Goal: Task Accomplishment & Management: Manage account settings

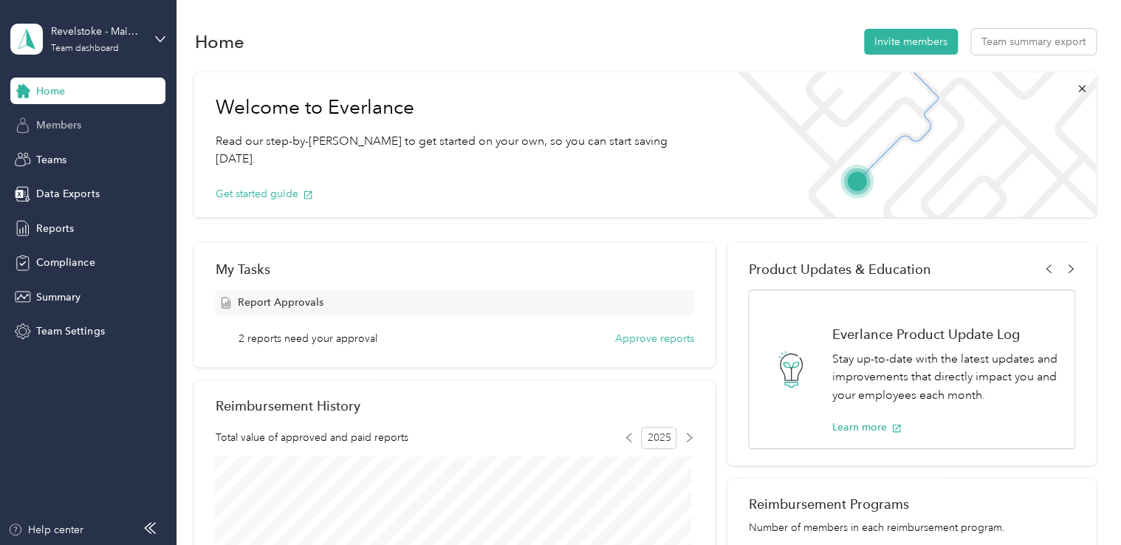
click at [60, 129] on span "Members" at bounding box center [58, 125] width 45 height 16
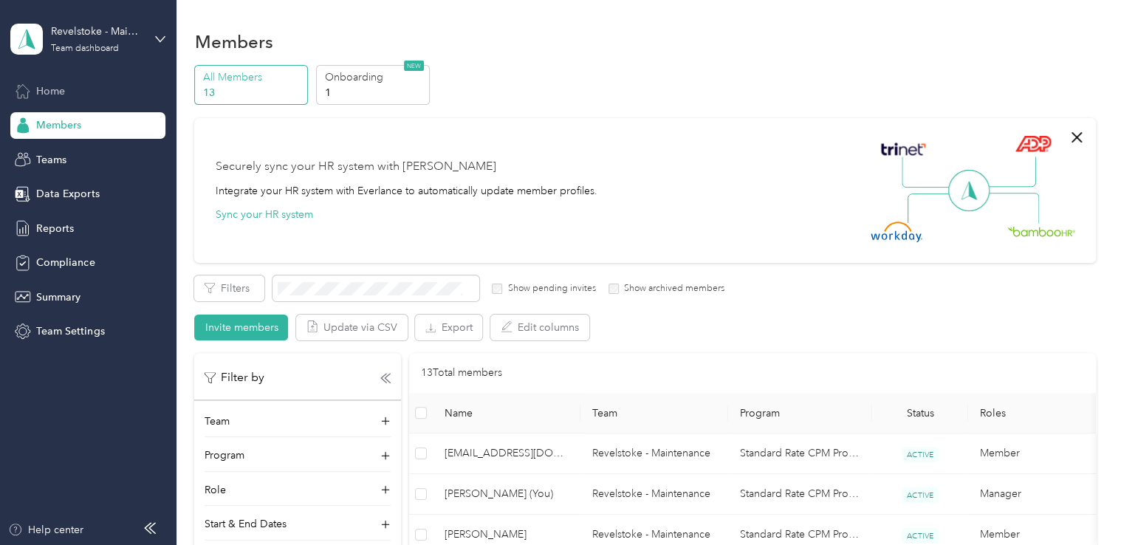
click at [53, 93] on span "Home" at bounding box center [50, 91] width 29 height 16
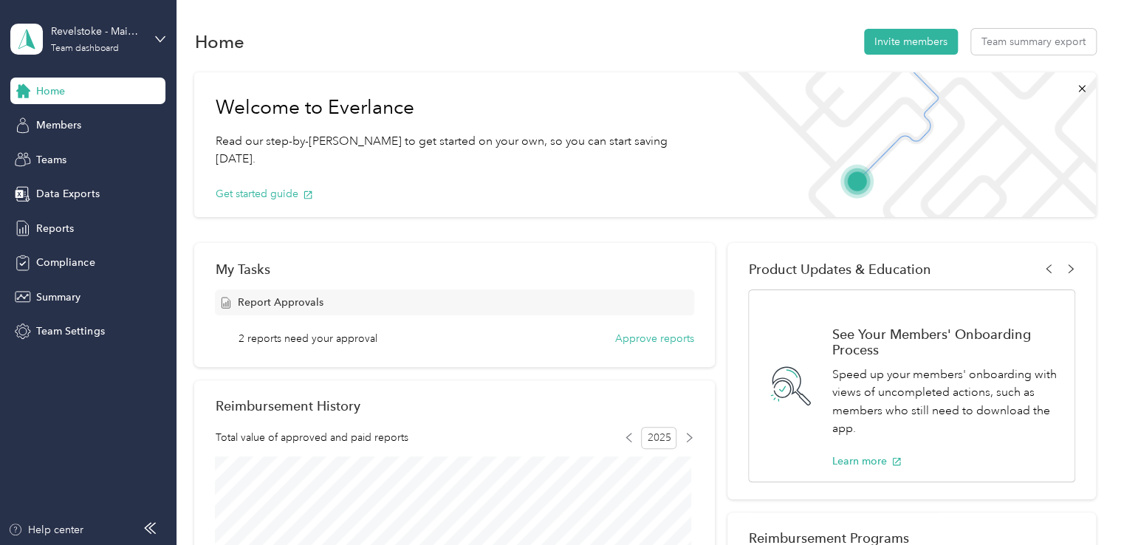
click at [332, 338] on span "2 reports need your approval" at bounding box center [307, 339] width 139 height 16
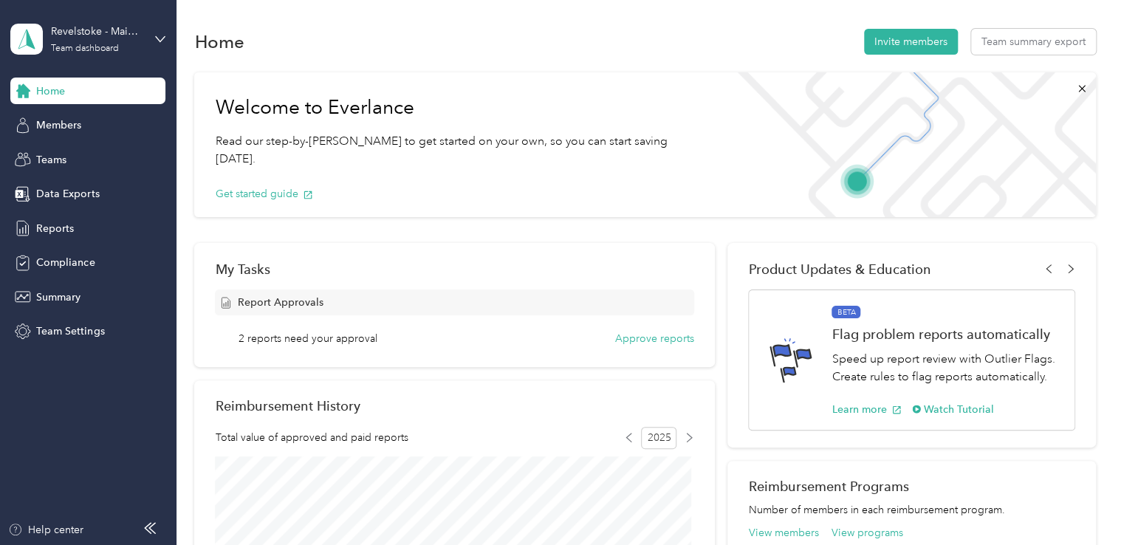
click at [312, 332] on span "2 reports need your approval" at bounding box center [307, 339] width 139 height 16
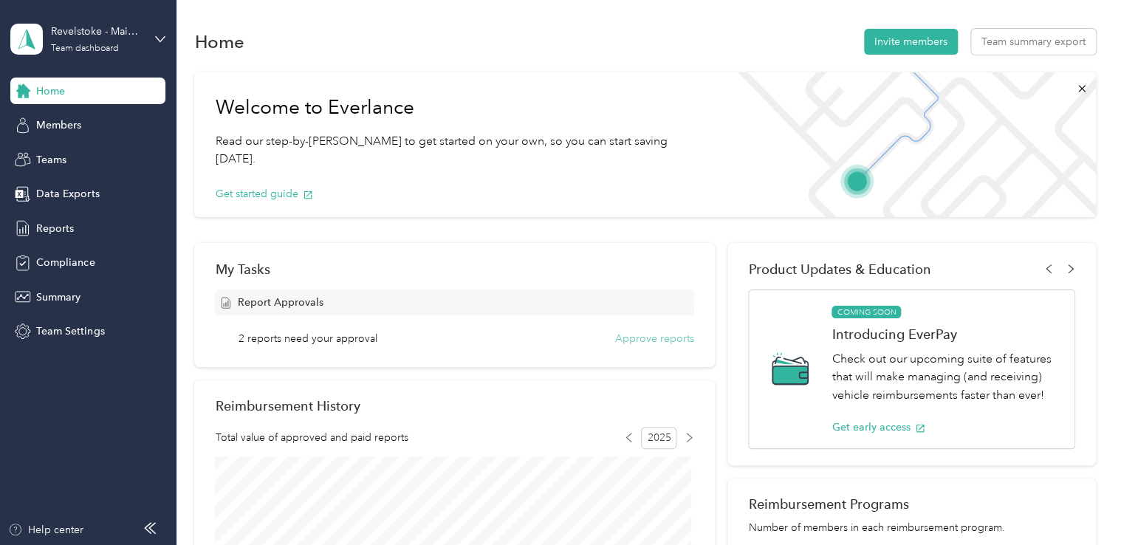
click at [656, 334] on button "Approve reports" at bounding box center [654, 339] width 79 height 16
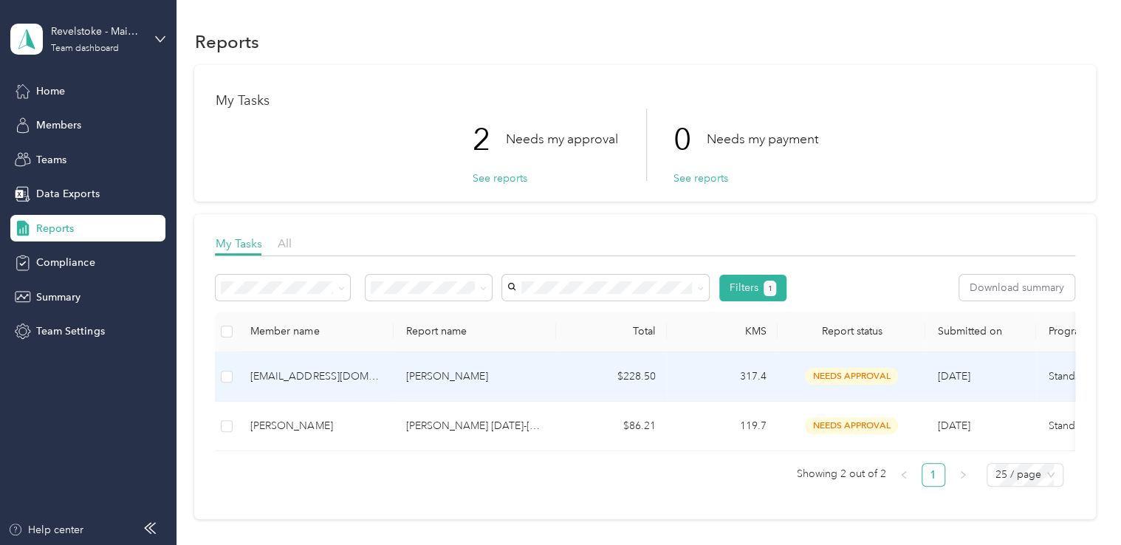
click at [633, 381] on td "$228.50" at bounding box center [611, 376] width 111 height 49
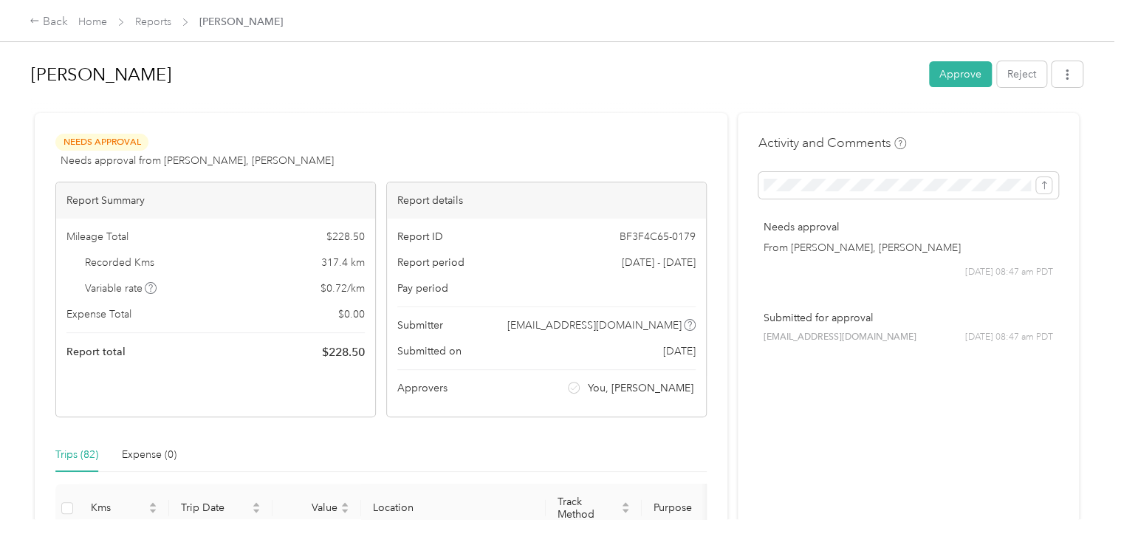
click at [475, 443] on div "Trips (82) Expense (0)" at bounding box center [380, 455] width 651 height 34
click at [1065, 69] on icon "button" at bounding box center [1066, 74] width 3 height 10
click at [1029, 123] on span "Download" at bounding box center [1021, 128] width 49 height 16
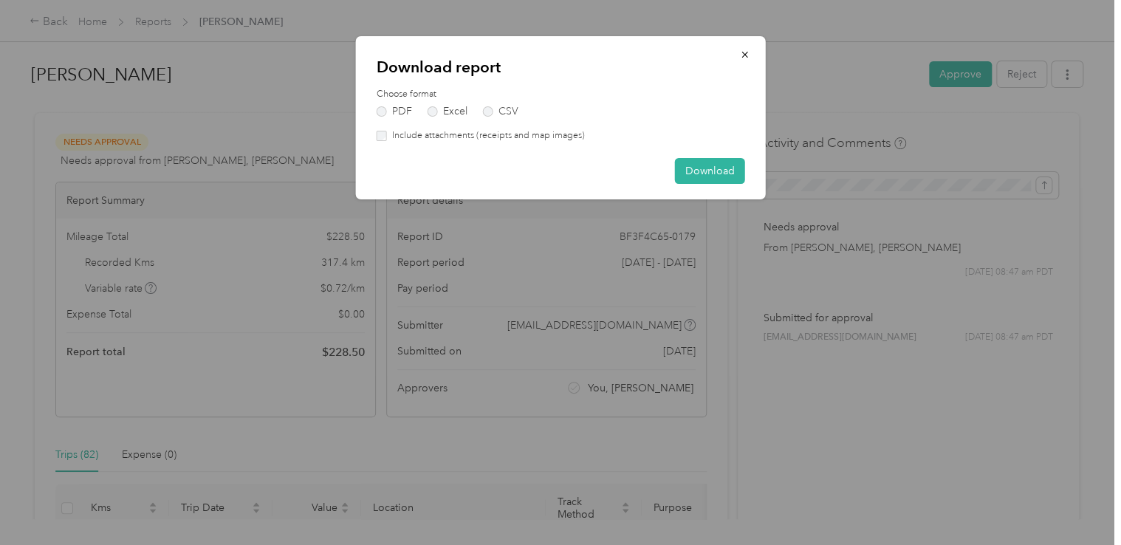
click at [431, 117] on div "Choose format PDF Excel CSV Include attachments (receipts and map images)" at bounding box center [561, 115] width 368 height 55
click at [433, 111] on label "Excel" at bounding box center [447, 111] width 40 height 10
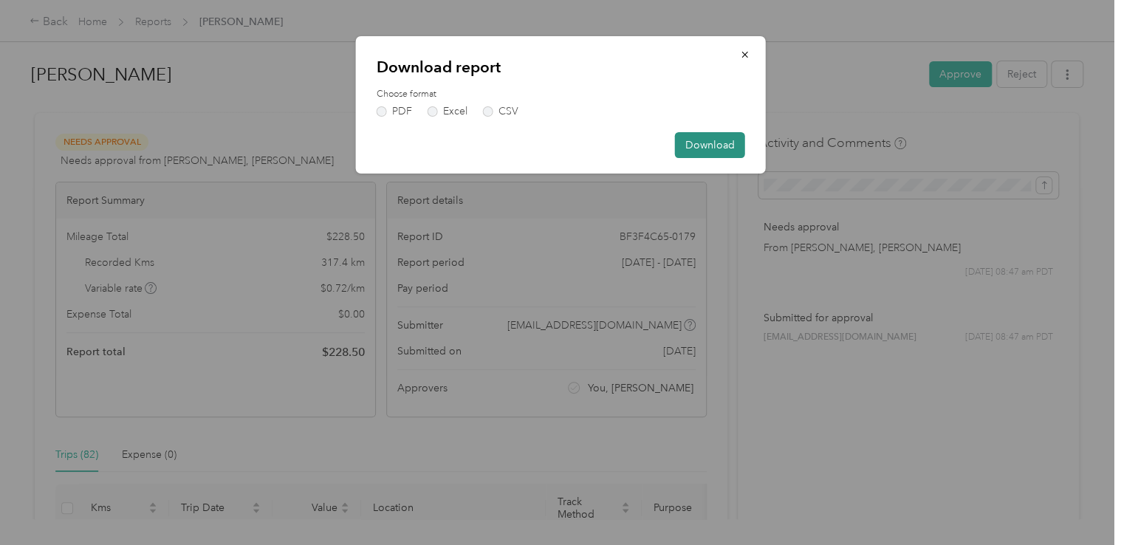
click at [718, 152] on button "Download" at bounding box center [710, 145] width 70 height 26
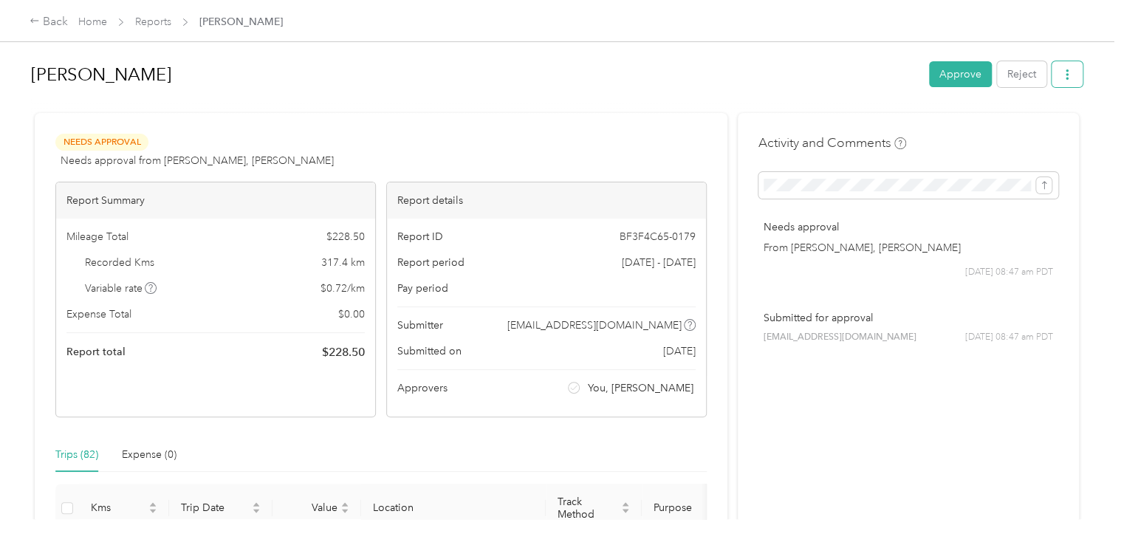
click at [1073, 73] on button "button" at bounding box center [1066, 74] width 31 height 26
click at [951, 75] on button "Approve" at bounding box center [960, 74] width 63 height 26
click at [1067, 71] on icon "button" at bounding box center [1067, 74] width 10 height 10
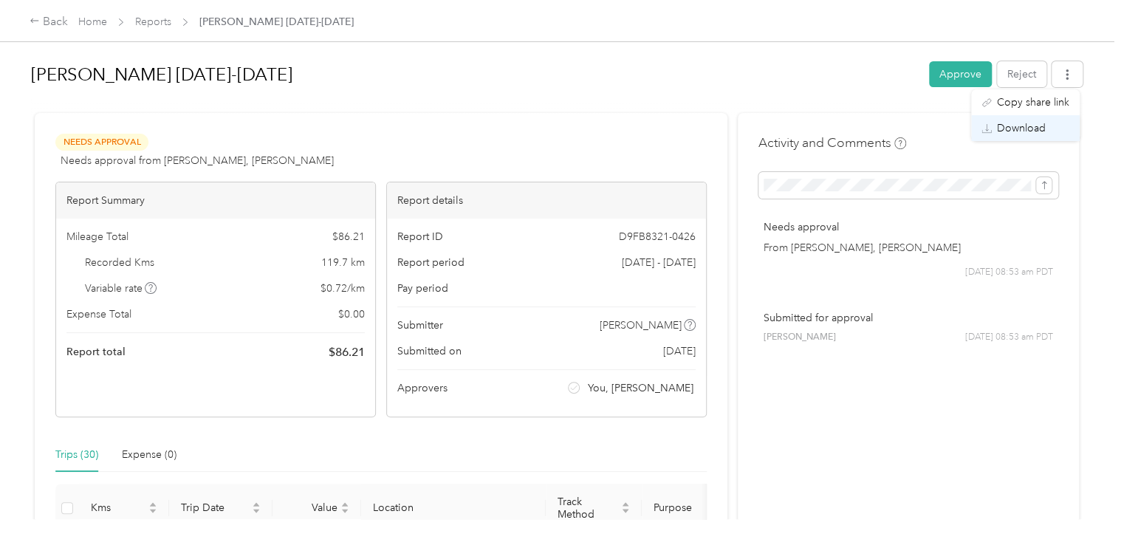
click at [1009, 131] on span "Download" at bounding box center [1021, 128] width 49 height 16
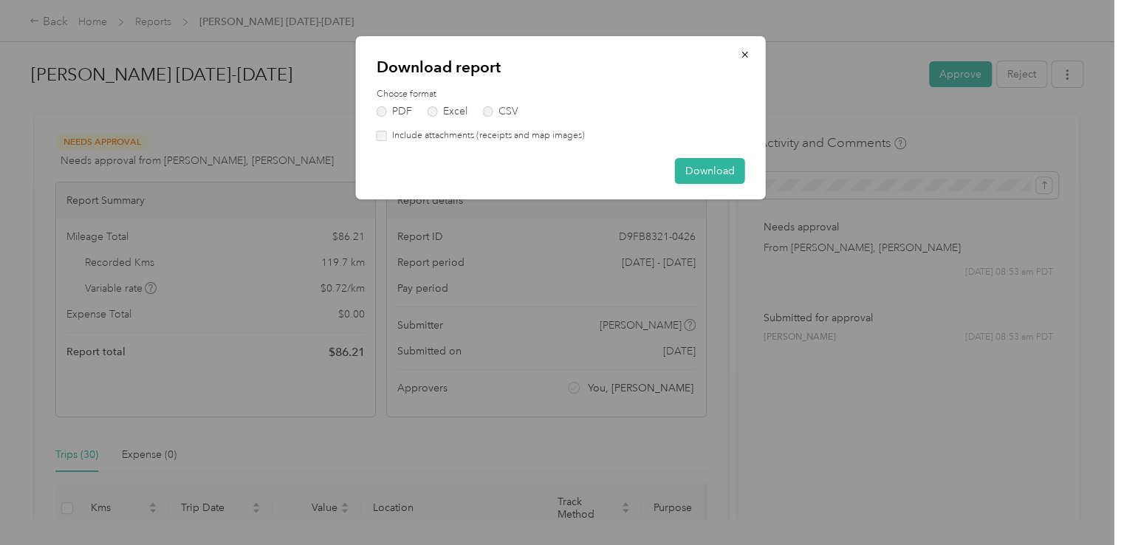
click at [431, 103] on div "Choose format PDF Excel CSV" at bounding box center [561, 102] width 368 height 29
click at [433, 117] on div "Choose format PDF Excel CSV Include attachments (receipts and map images)" at bounding box center [561, 115] width 368 height 55
click at [432, 113] on label "Excel" at bounding box center [447, 111] width 40 height 10
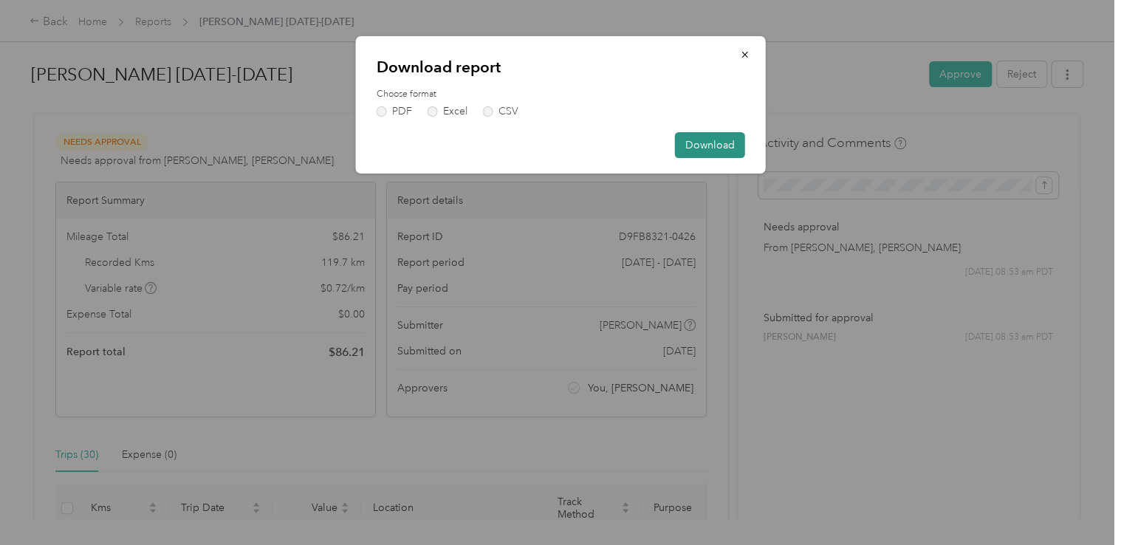
click at [718, 139] on button "Download" at bounding box center [710, 145] width 70 height 26
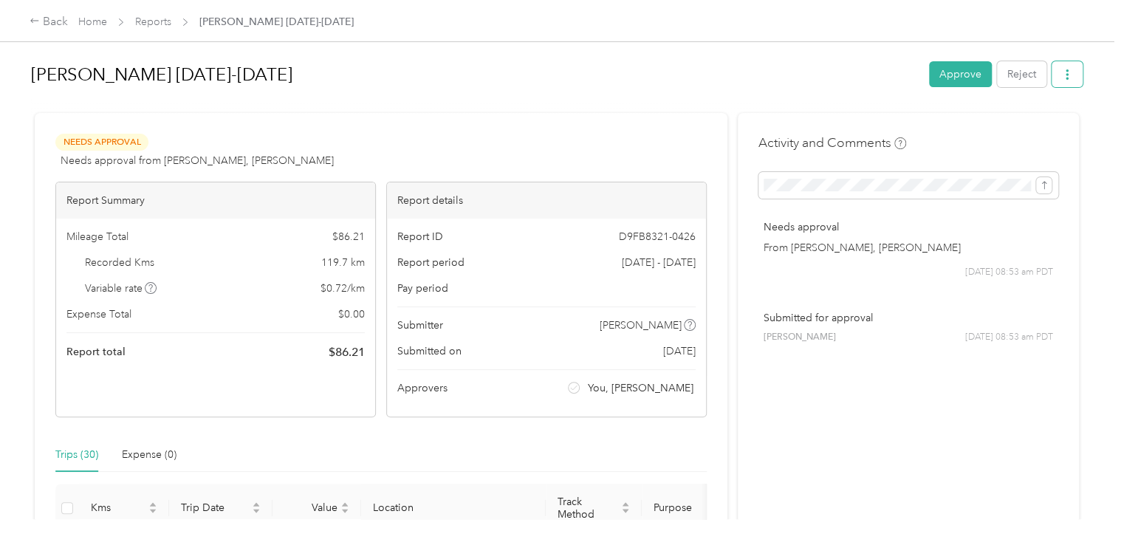
click at [1056, 68] on button "button" at bounding box center [1066, 74] width 31 height 26
click at [1019, 121] on span "Download" at bounding box center [1021, 128] width 49 height 16
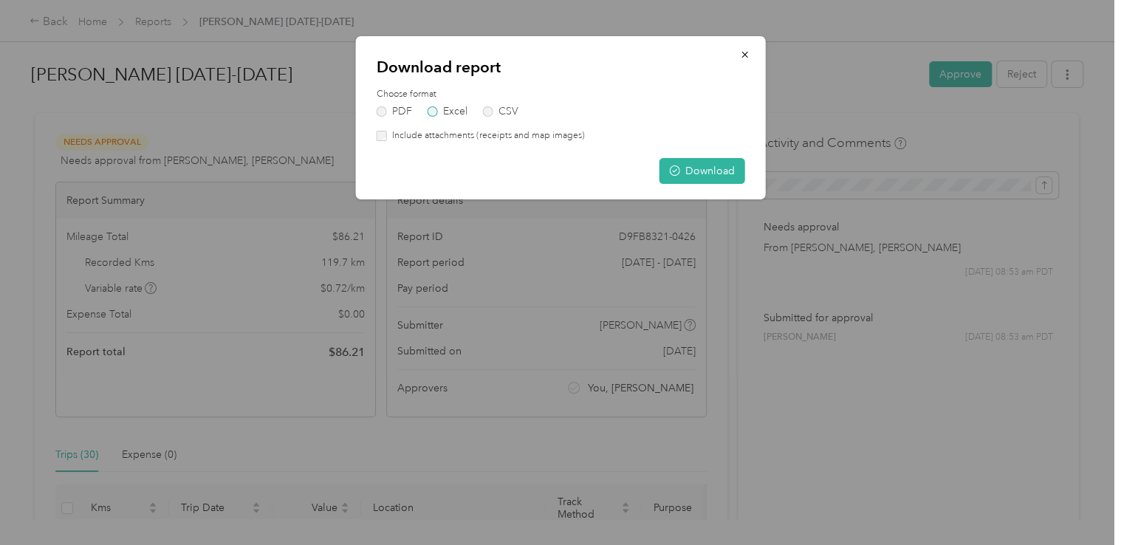
click at [434, 107] on label "Excel" at bounding box center [447, 111] width 40 height 10
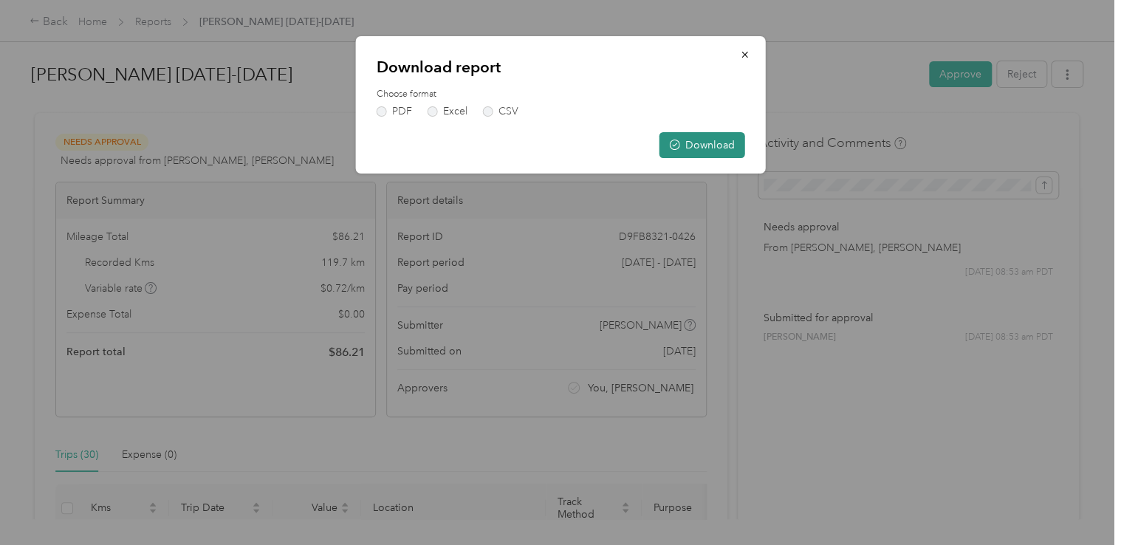
click at [701, 149] on button "Download" at bounding box center [702, 145] width 86 height 26
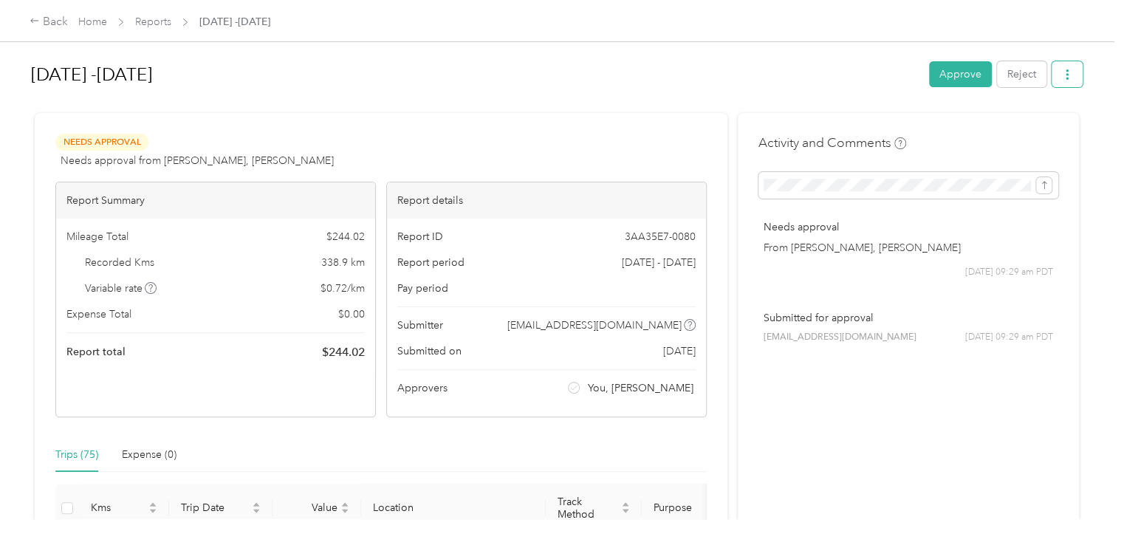
click at [1065, 78] on icon "button" at bounding box center [1067, 74] width 10 height 10
click at [1037, 126] on span "Download" at bounding box center [1021, 128] width 49 height 16
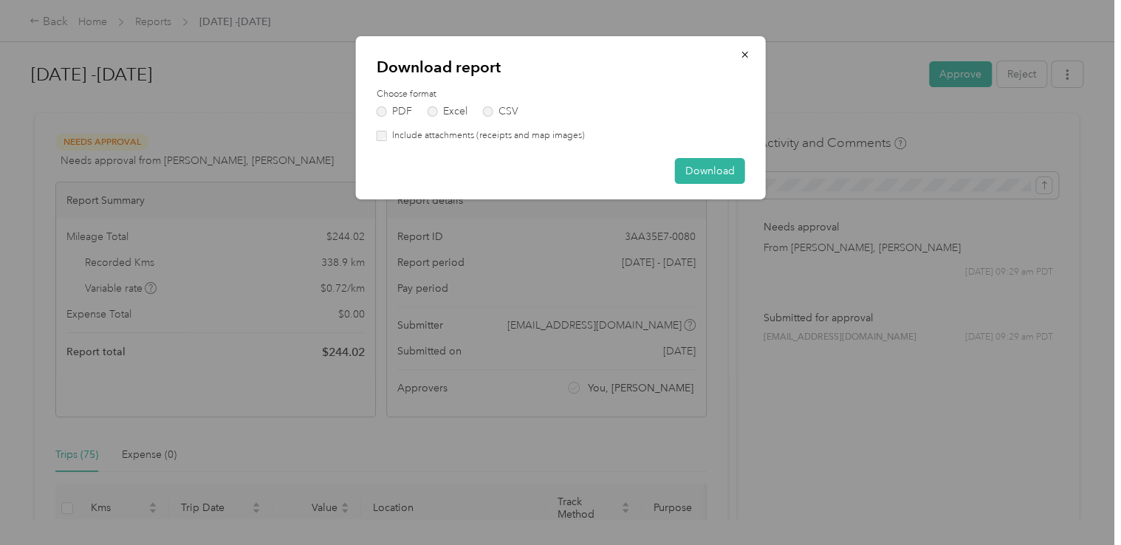
click at [450, 117] on label "Excel" at bounding box center [447, 111] width 40 height 10
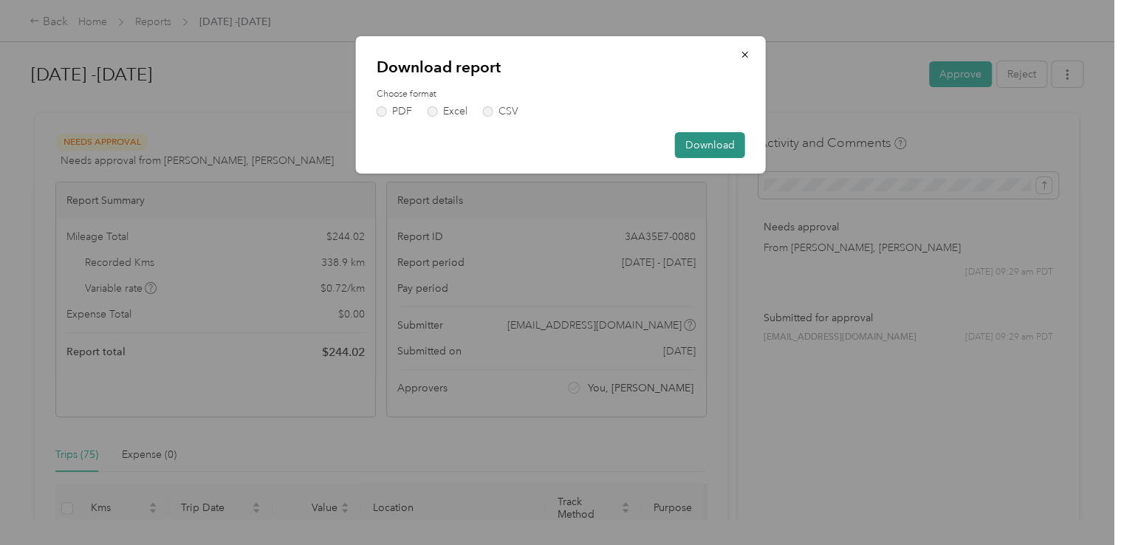
click at [697, 140] on button "Download" at bounding box center [710, 145] width 70 height 26
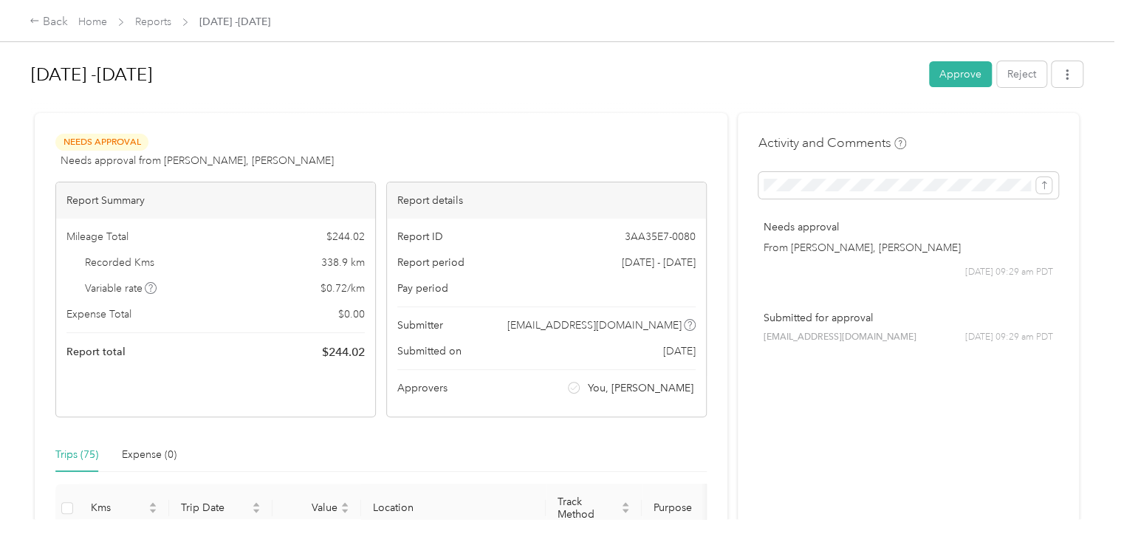
click at [813, 78] on h1 "[DATE] -[DATE]" at bounding box center [474, 74] width 887 height 35
click at [960, 83] on button "Approve" at bounding box center [960, 74] width 63 height 26
click at [85, 24] on link "Home" at bounding box center [92, 22] width 29 height 13
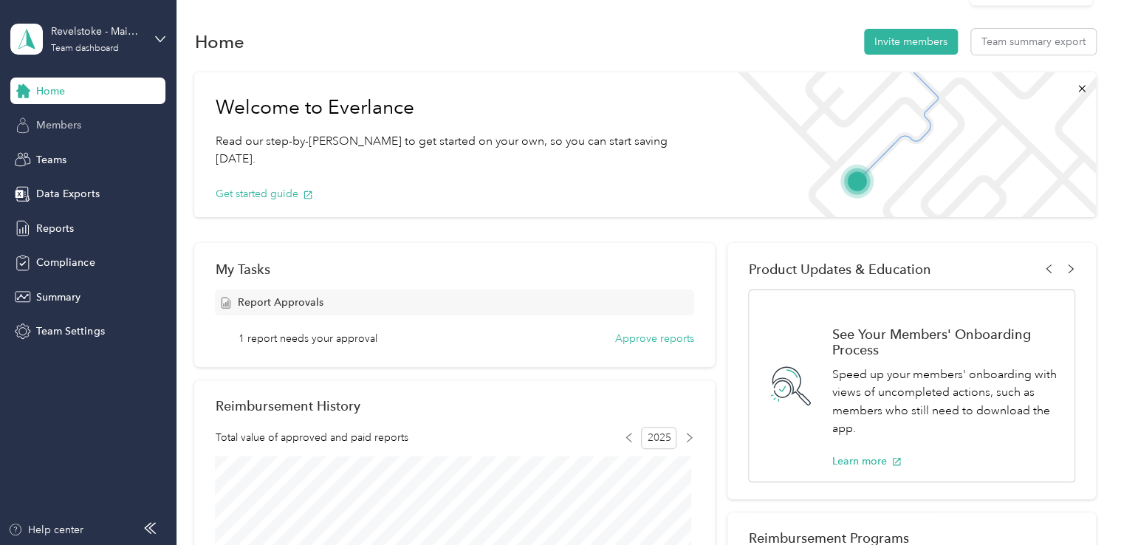
click at [60, 125] on span "Members" at bounding box center [58, 125] width 45 height 16
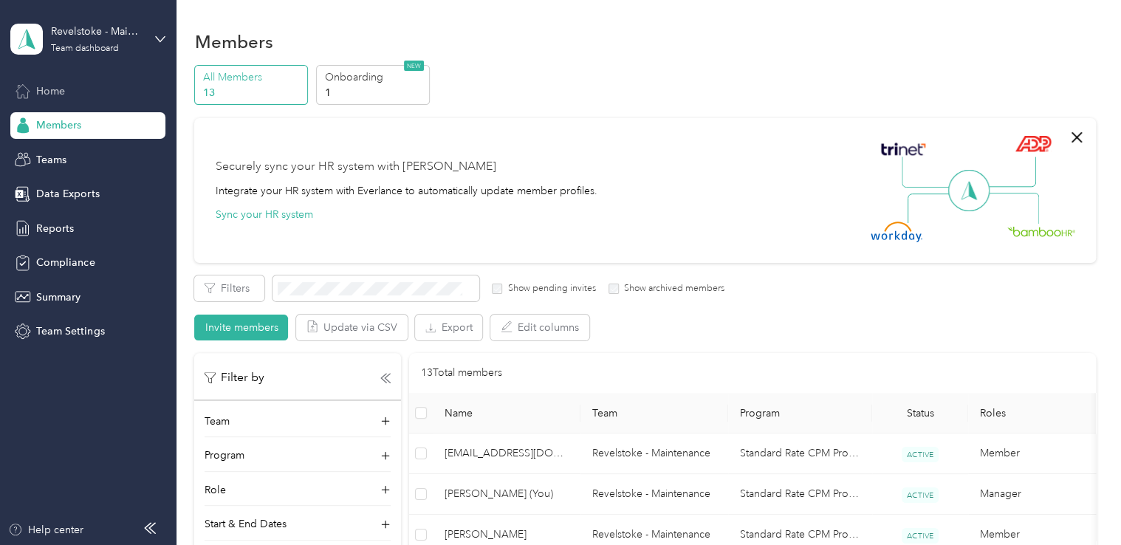
click at [52, 88] on span "Home" at bounding box center [50, 91] width 29 height 16
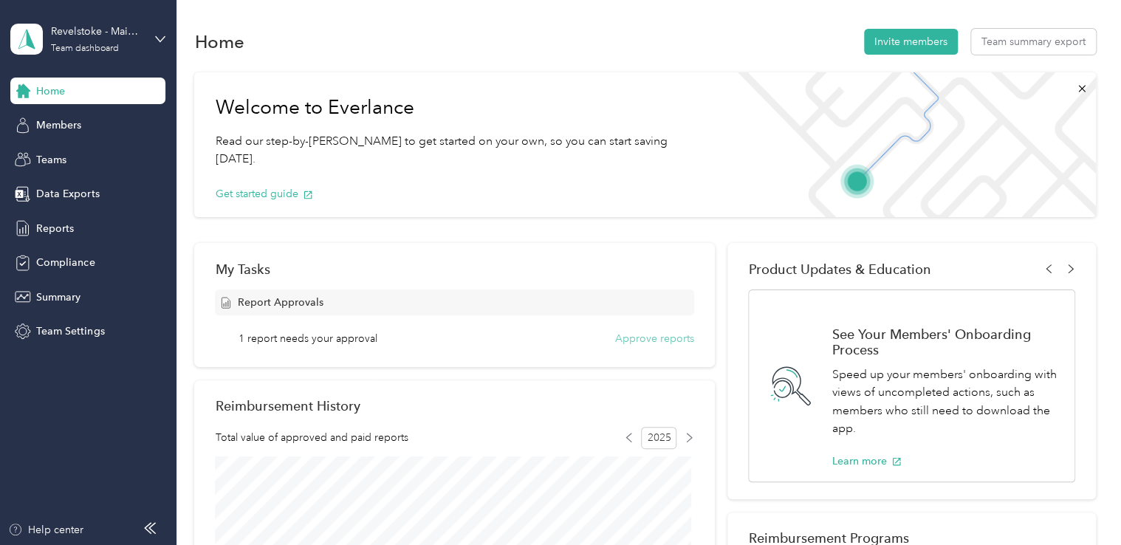
click at [645, 343] on button "Approve reports" at bounding box center [654, 339] width 79 height 16
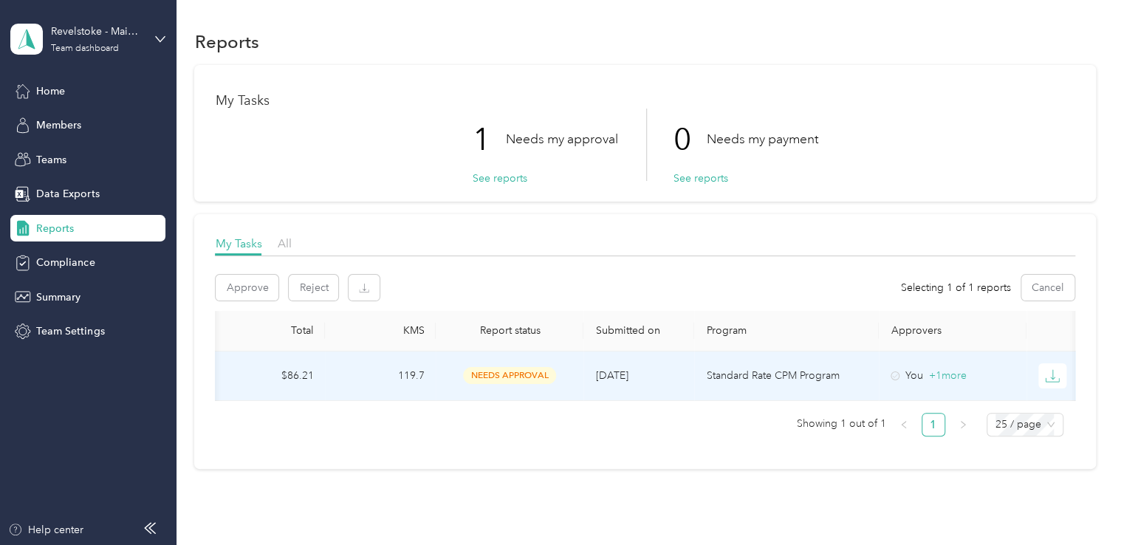
scroll to position [0, 372]
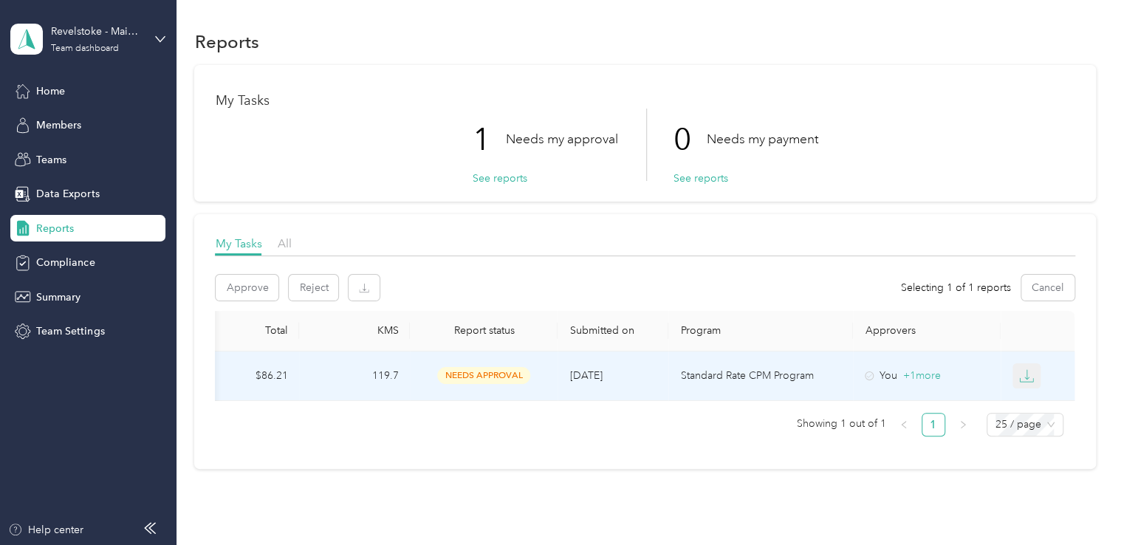
click at [1022, 371] on icon "button" at bounding box center [1026, 375] width 15 height 15
click at [495, 368] on span "needs approval" at bounding box center [483, 375] width 93 height 17
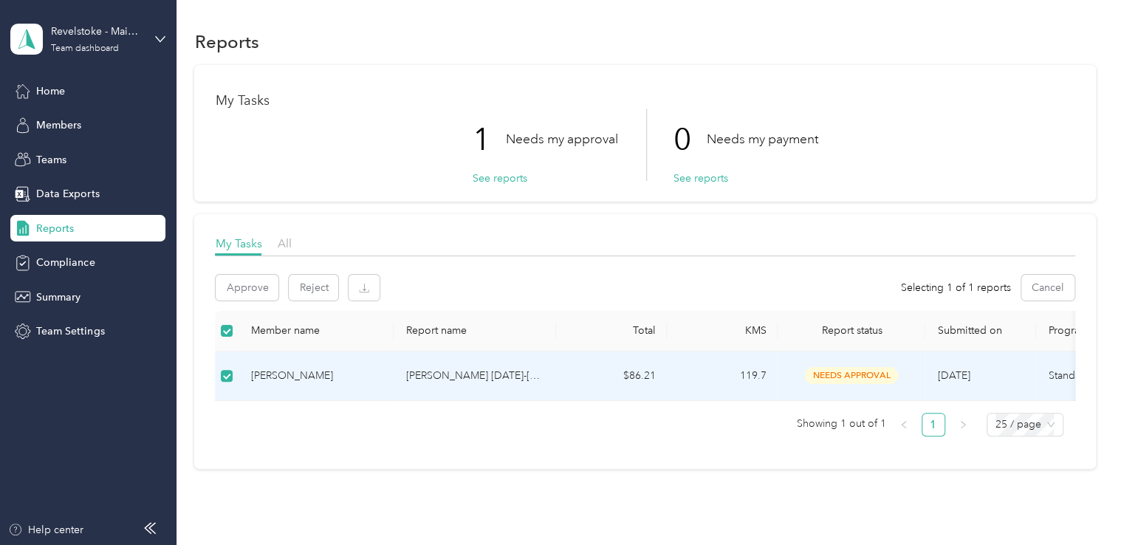
click at [425, 382] on p "[PERSON_NAME] [DATE]-[DATE]" at bounding box center [474, 376] width 139 height 16
click at [458, 374] on p "[PERSON_NAME] [DATE]-[DATE]" at bounding box center [474, 376] width 139 height 16
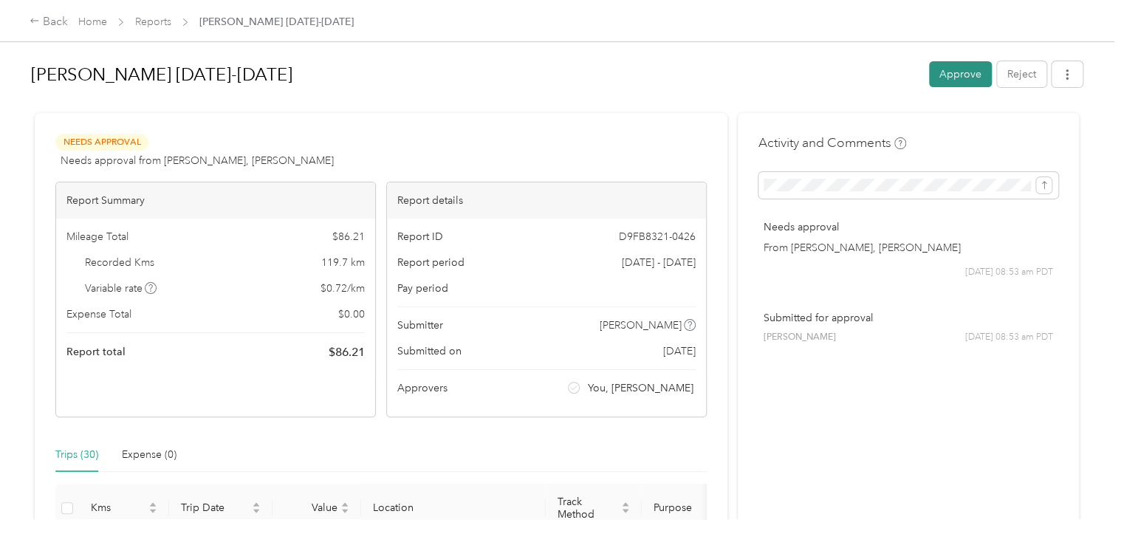
click at [942, 79] on button "Approve" at bounding box center [960, 74] width 63 height 26
